Goal: Task Accomplishment & Management: Complete application form

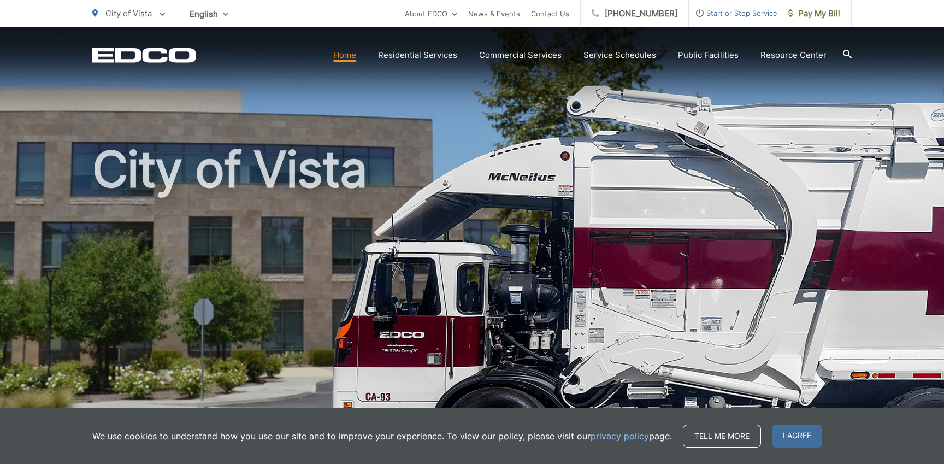
click at [742, 9] on span "Start or Stop Service" at bounding box center [733, 13] width 89 height 13
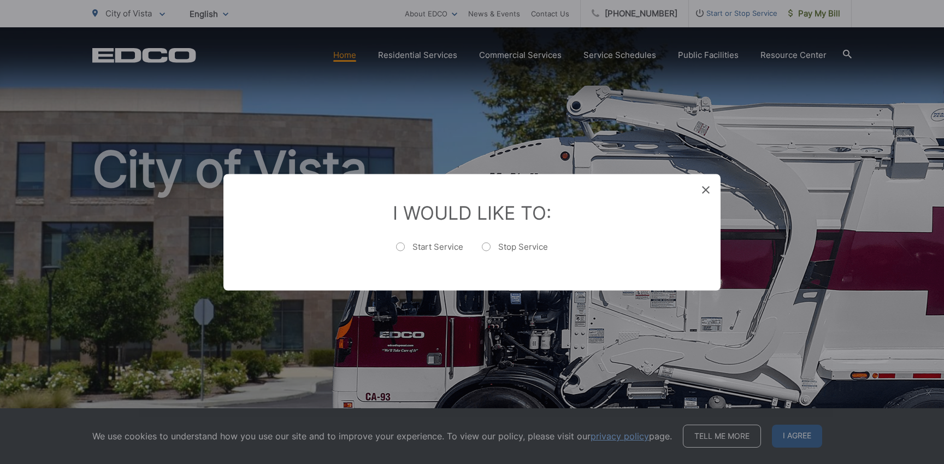
click at [426, 247] on label "Start Service" at bounding box center [429, 252] width 67 height 22
radio input "true"
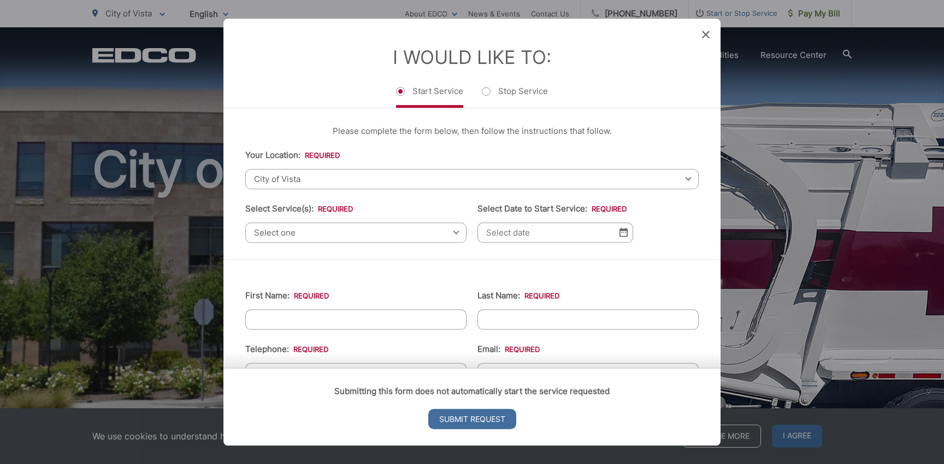
click at [323, 236] on span "Select one" at bounding box center [355, 232] width 221 height 20
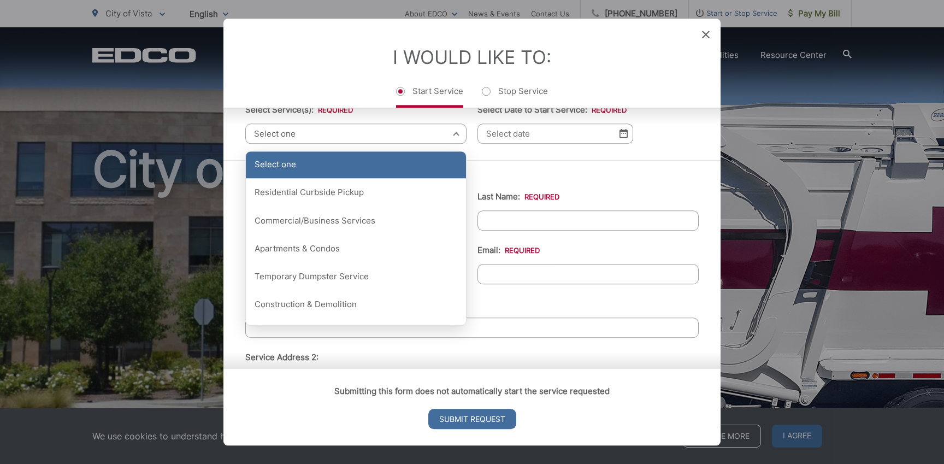
scroll to position [100, 0]
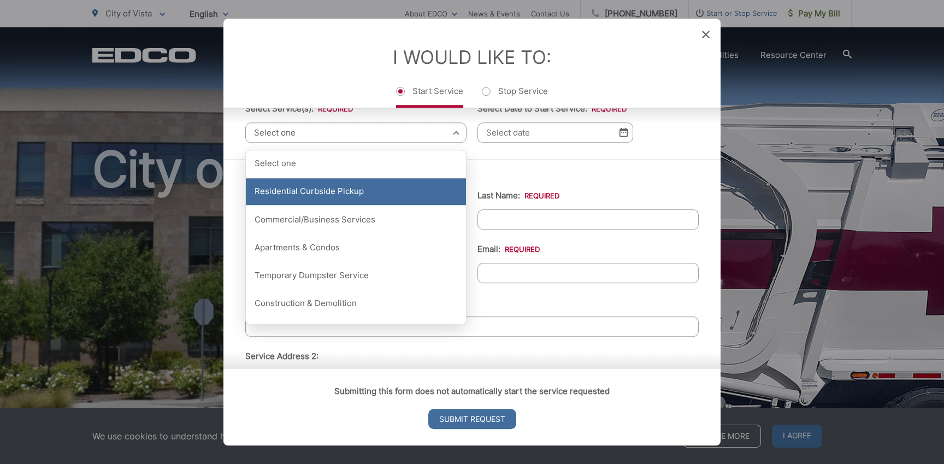
click at [350, 197] on div "Residential Curbside Pickup" at bounding box center [356, 191] width 220 height 27
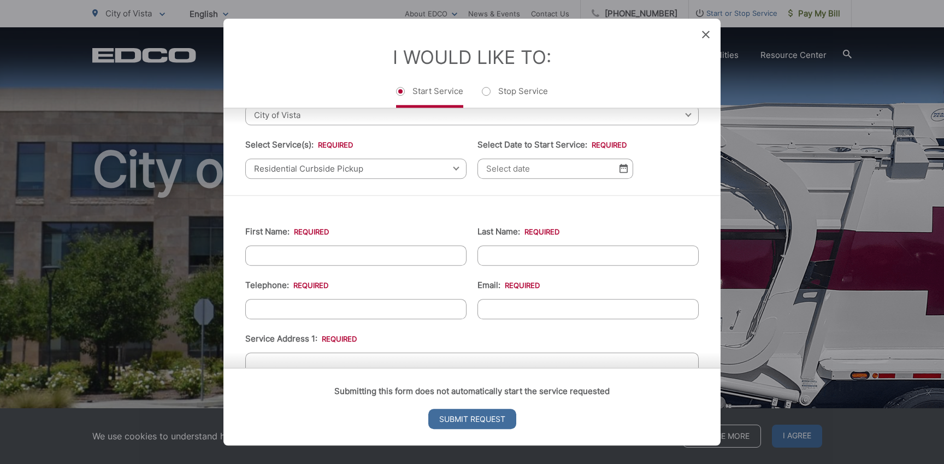
scroll to position [61, 0]
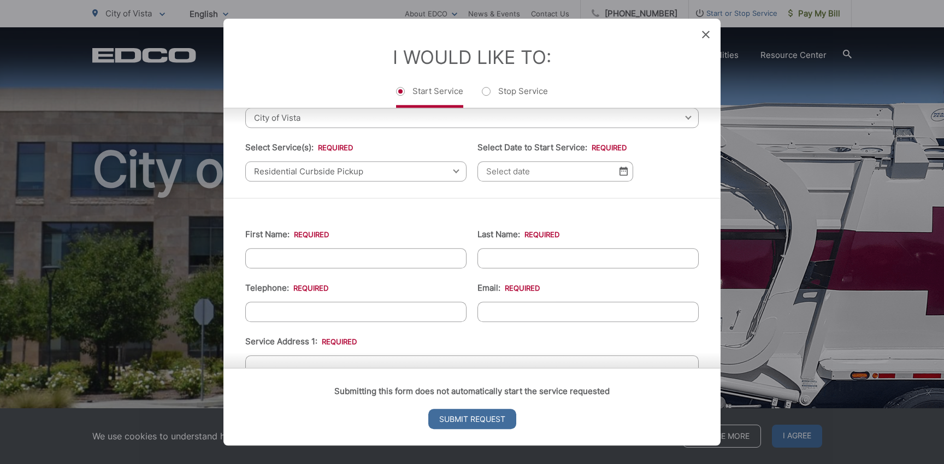
click at [622, 168] on img at bounding box center [624, 171] width 8 height 9
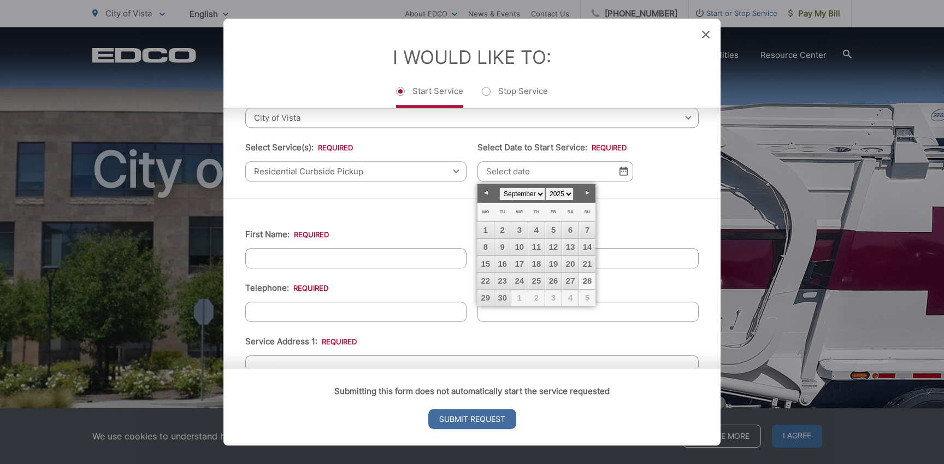
click at [538, 195] on select "January February March April May June July August September October November De…" at bounding box center [522, 193] width 46 height 13
click at [567, 229] on link "4" at bounding box center [570, 230] width 16 height 16
type input "[DATE]"
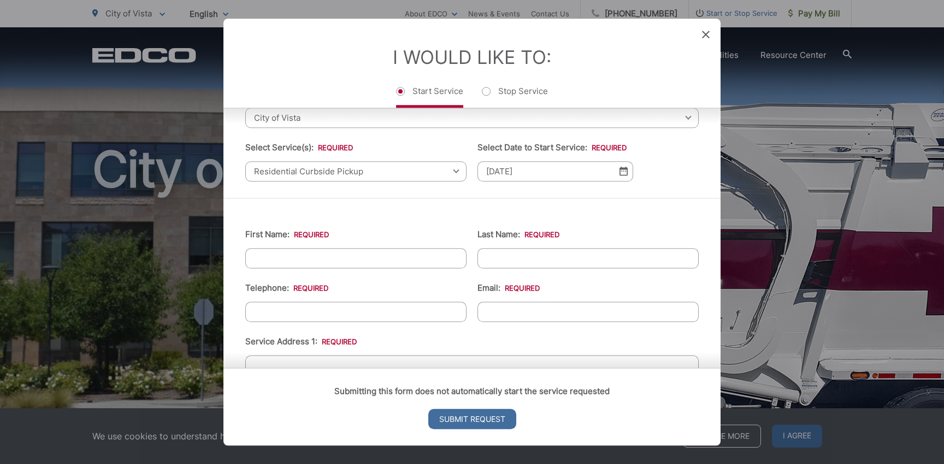
click at [309, 263] on input "First Name: *" at bounding box center [355, 258] width 221 height 20
type input "[PERSON_NAME]"
type input "Gebala"
type input "4425004657"
type input "[PERSON_NAME][EMAIL_ADDRESS][PERSON_NAME][DOMAIN_NAME]"
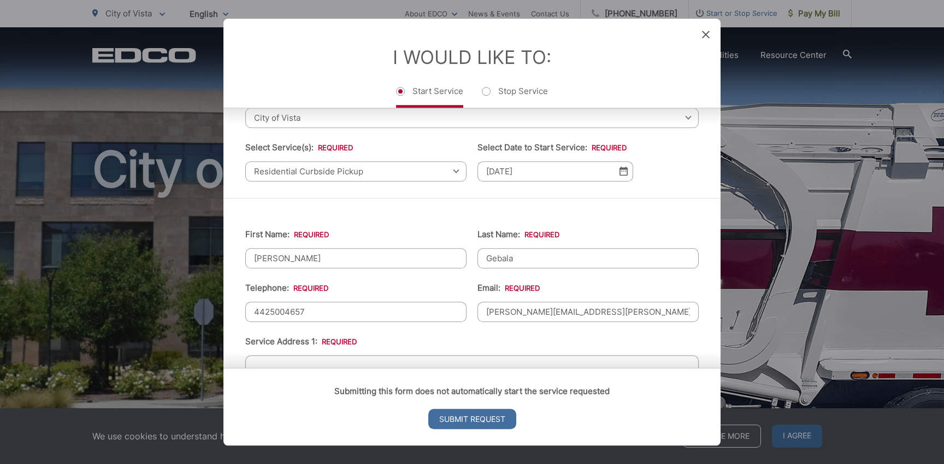
type input "[STREET_ADDRESS]"
type input "Oceanside"
type input "92056"
type input "[PHONE_NUMBER]"
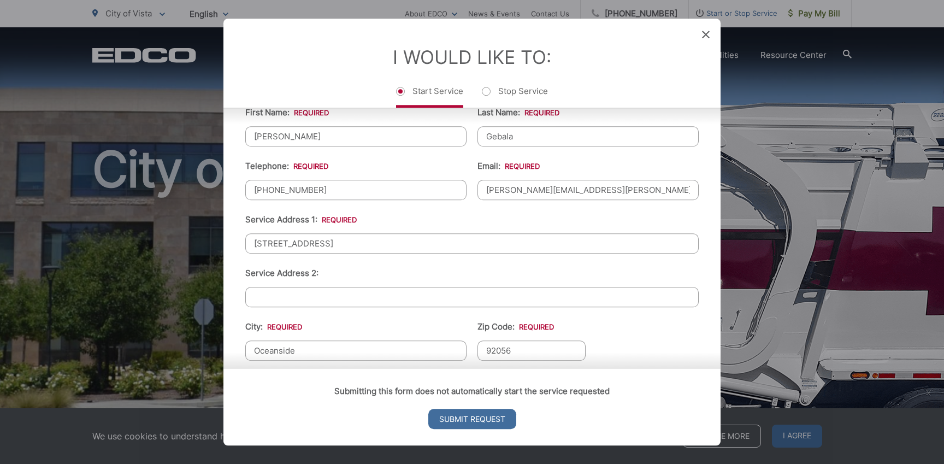
scroll to position [185, 0]
click at [334, 242] on input "[STREET_ADDRESS]" at bounding box center [472, 242] width 454 height 20
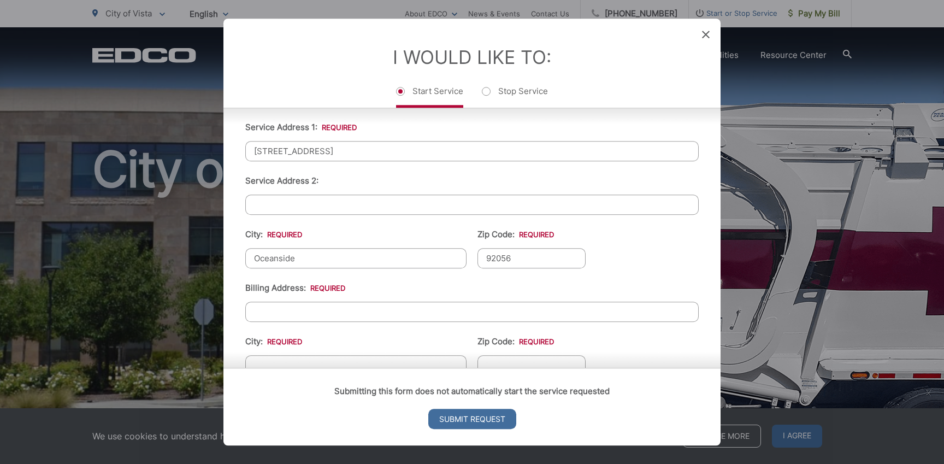
scroll to position [289, 0]
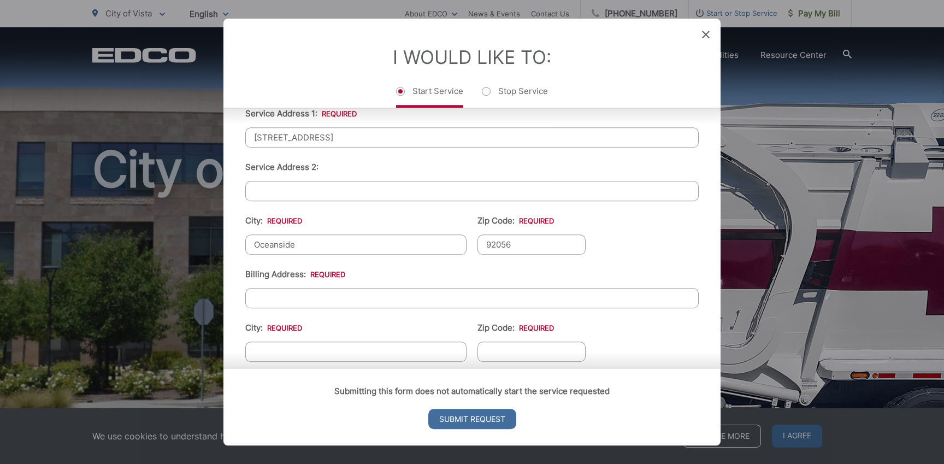
type input "[STREET_ADDRESS]"
click at [295, 243] on input "Oceanside" at bounding box center [355, 244] width 221 height 20
type input "Vista`"
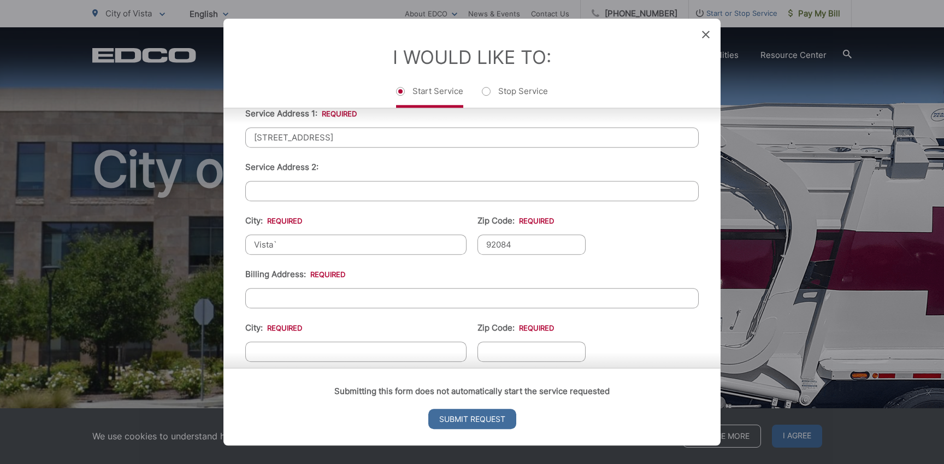
type input "92084"
click at [299, 249] on input "Vista`" at bounding box center [355, 244] width 221 height 20
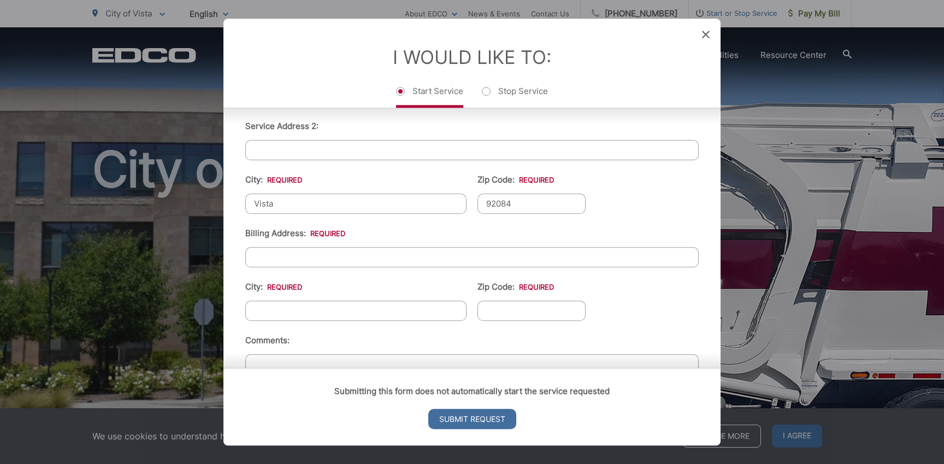
scroll to position [334, 0]
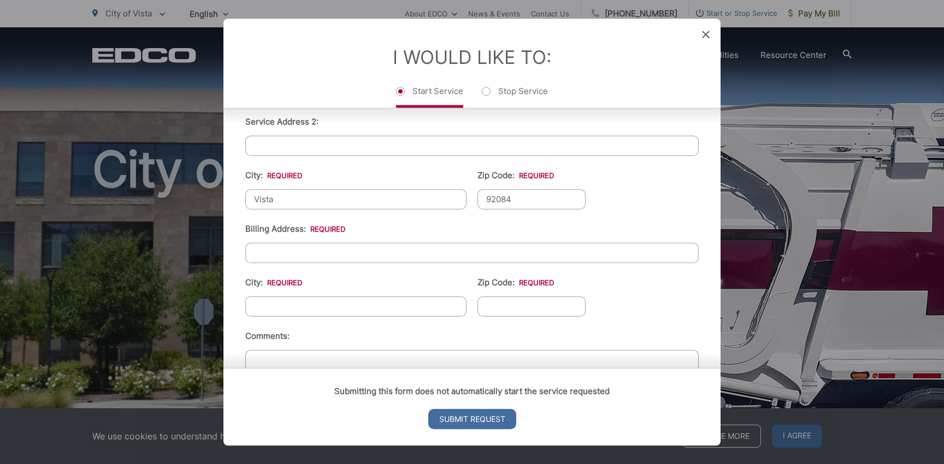
type input "Vista"
click at [280, 252] on input "Billing Address: *" at bounding box center [472, 253] width 454 height 20
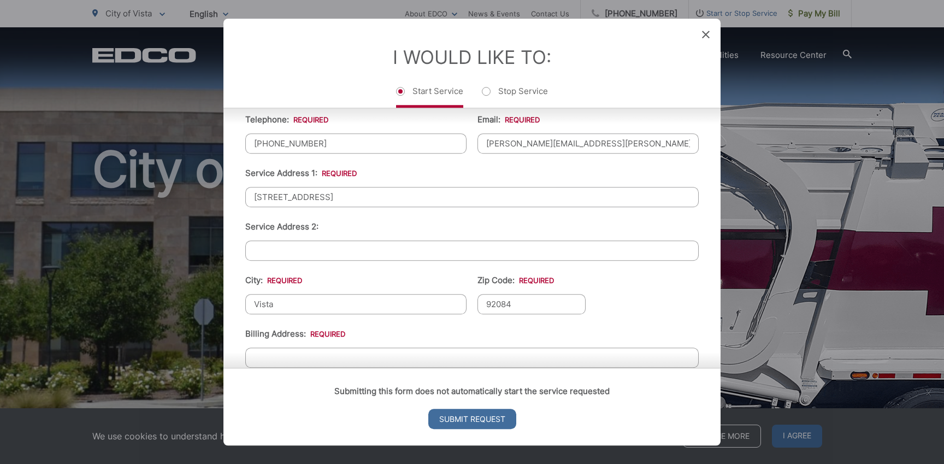
scroll to position [217, 0]
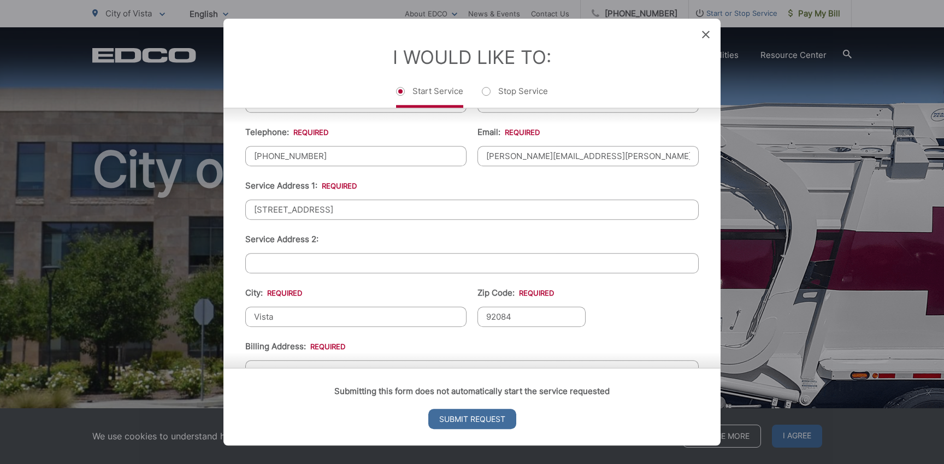
click at [286, 213] on input "[STREET_ADDRESS]" at bounding box center [472, 209] width 454 height 20
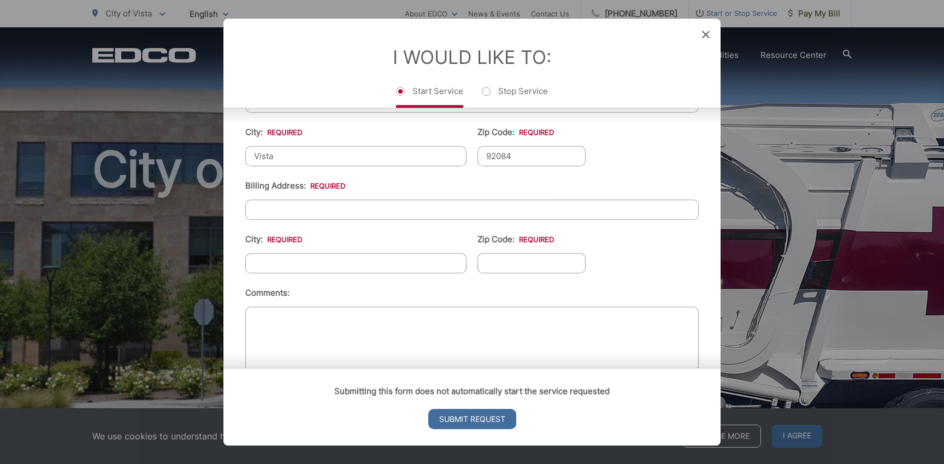
scroll to position [401, 0]
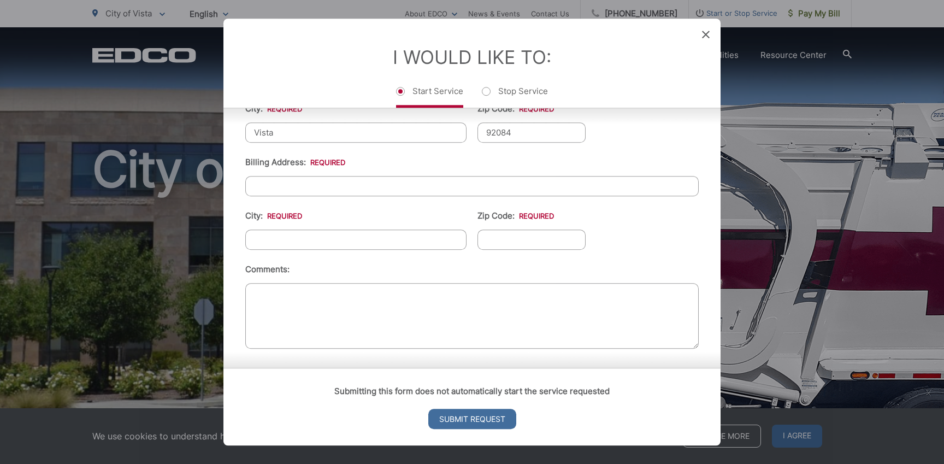
click at [275, 185] on input "Billing Address: *" at bounding box center [472, 186] width 454 height 20
paste input "[STREET_ADDRESS]"
type input "[STREET_ADDRESS]"
click at [279, 236] on input "City: *" at bounding box center [355, 239] width 221 height 20
type input "Vista"
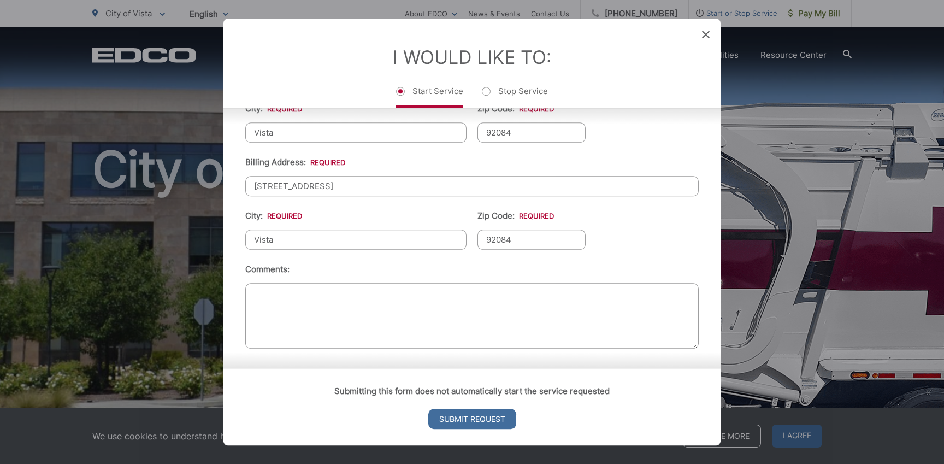
type input "92084"
click at [301, 299] on textarea "Comments:" at bounding box center [472, 316] width 454 height 66
type textarea "g"
click at [349, 190] on input "[STREET_ADDRESS]" at bounding box center [472, 186] width 454 height 20
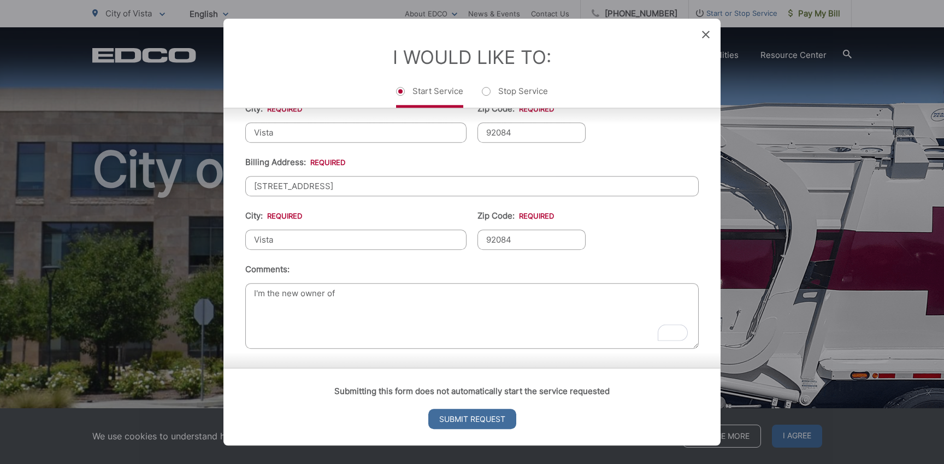
click at [349, 190] on input "[STREET_ADDRESS]" at bounding box center [472, 186] width 454 height 20
click at [386, 295] on textarea "I'm the new owner of" at bounding box center [472, 316] width 454 height 66
paste textarea "[STREET_ADDRESS]"
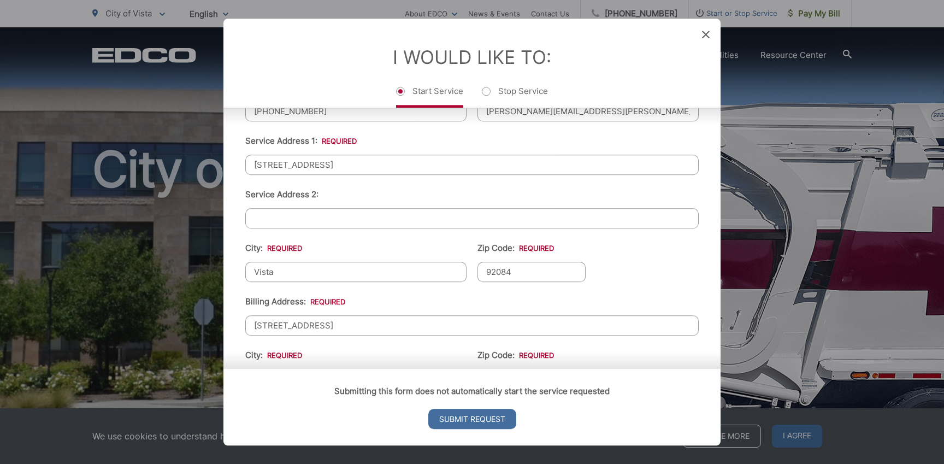
scroll to position [0, 0]
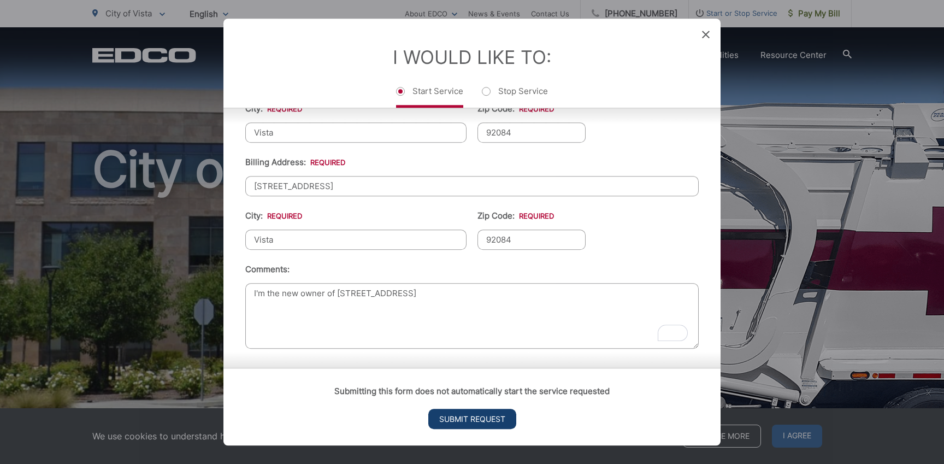
type textarea "I'm the new owner of [STREET_ADDRESS]"
click at [453, 421] on input "Submit Request" at bounding box center [472, 419] width 88 height 20
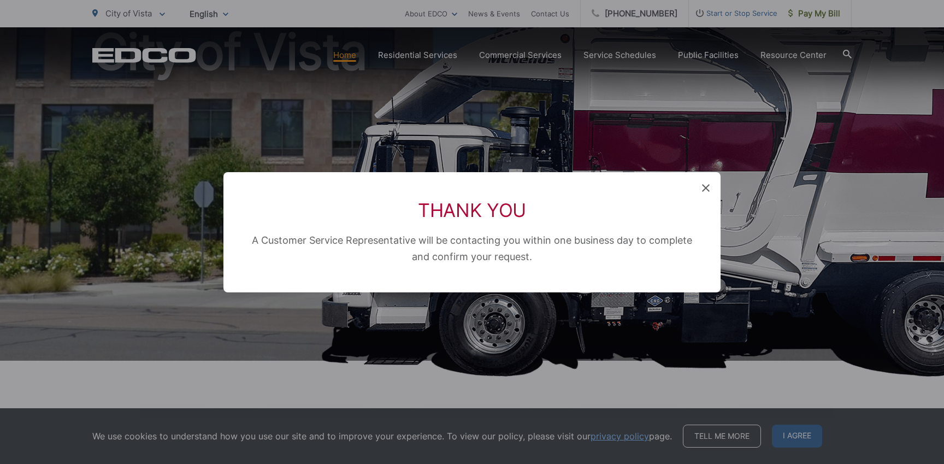
click at [708, 185] on icon at bounding box center [706, 188] width 8 height 8
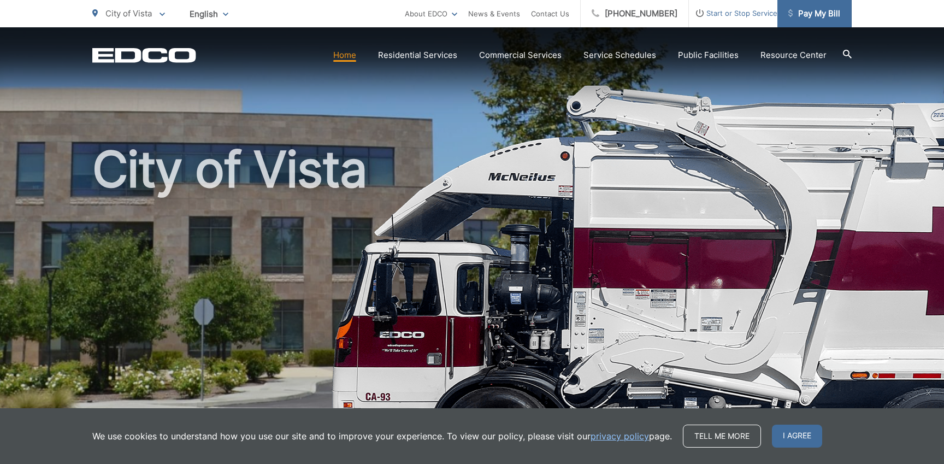
click at [802, 15] on span "Pay My Bill" at bounding box center [814, 13] width 52 height 13
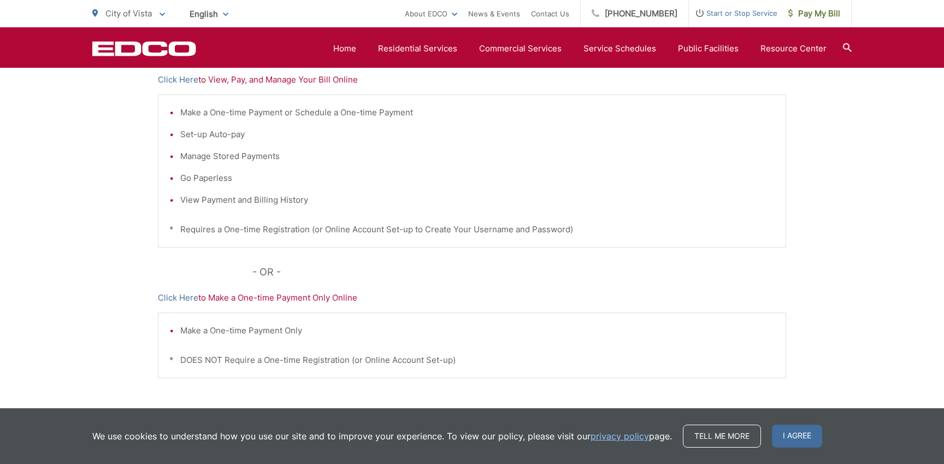
scroll to position [250, 0]
